Goal: Obtain resource: Download file/media

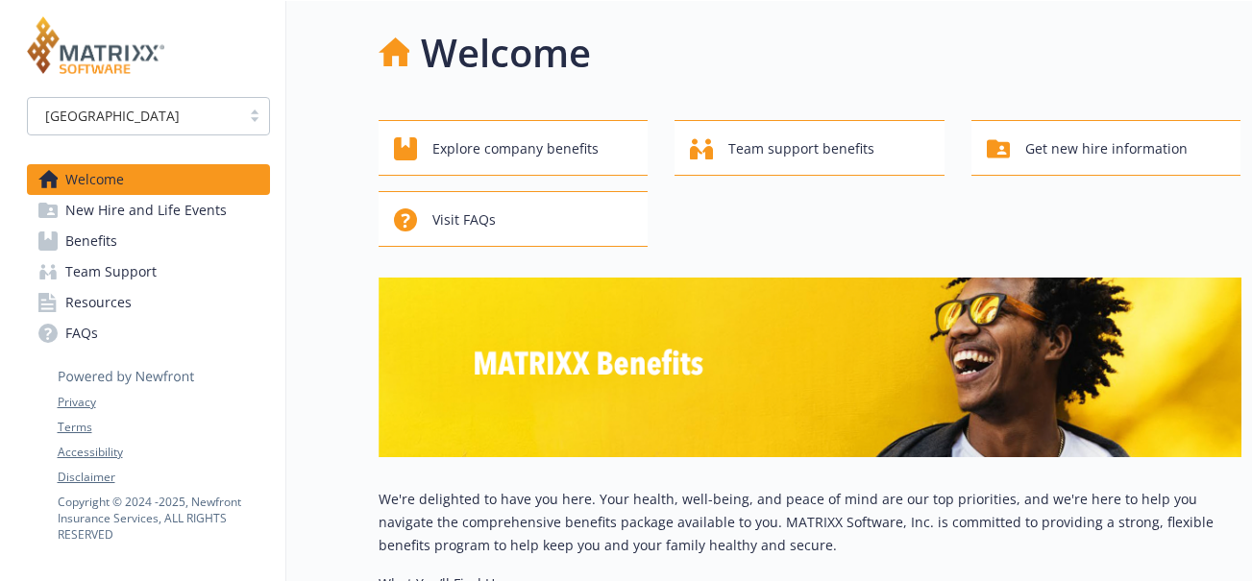
click at [132, 123] on div "[GEOGRAPHIC_DATA]" at bounding box center [133, 116] width 193 height 20
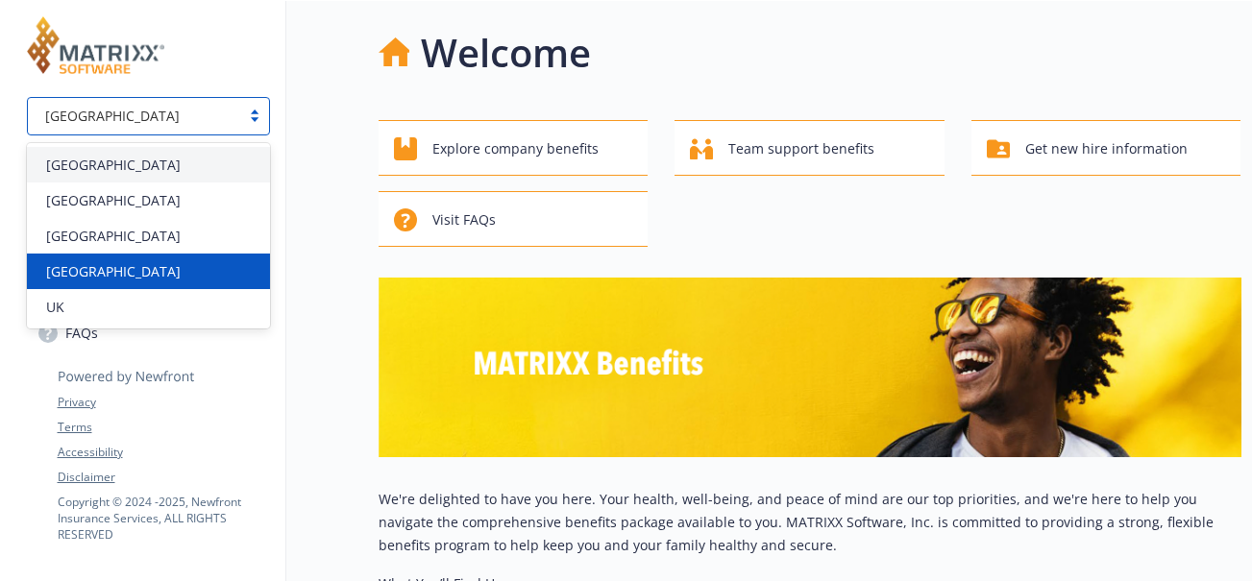
click at [113, 279] on span "[GEOGRAPHIC_DATA]" at bounding box center [113, 271] width 134 height 20
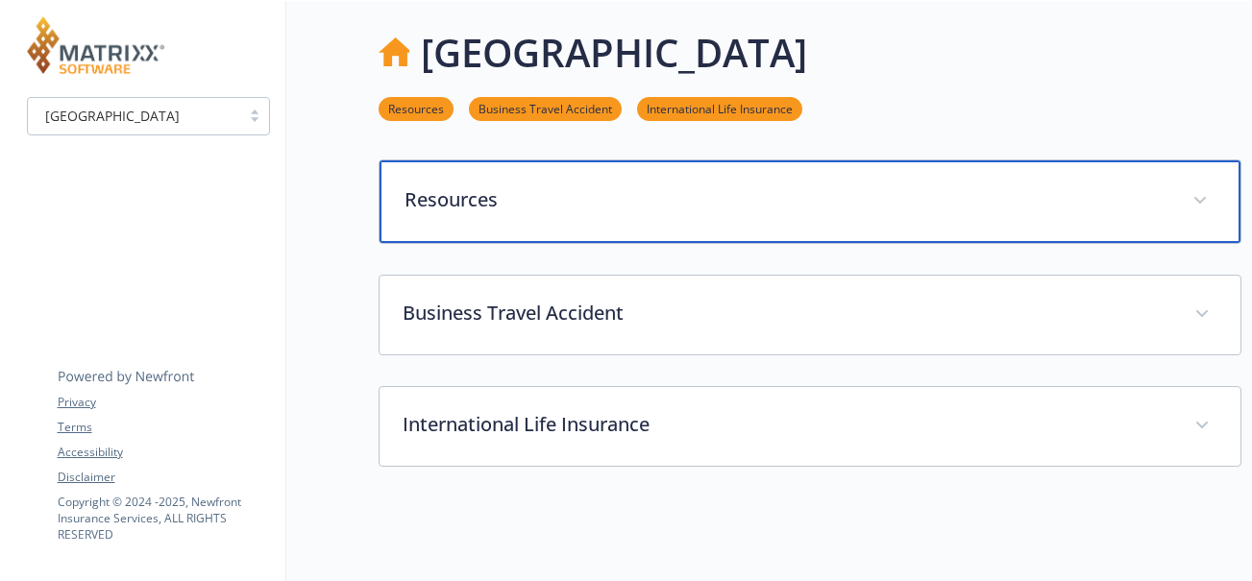
click at [482, 201] on p "Resources" at bounding box center [786, 199] width 765 height 29
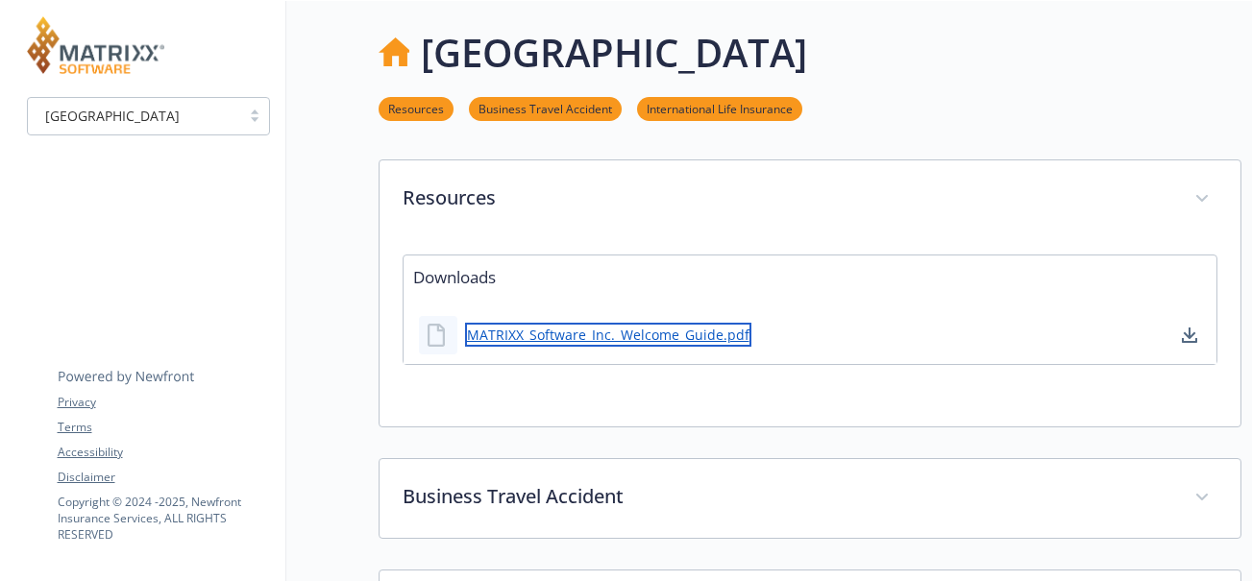
click at [535, 341] on link "MATRIXX_Software_Inc._Welcome_Guide.pdf" at bounding box center [608, 335] width 286 height 24
